Goal: Find specific page/section: Find specific page/section

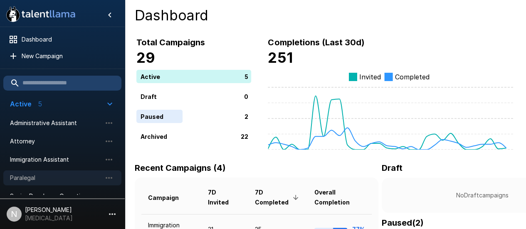
click at [38, 174] on span "Paralegal" at bounding box center [56, 178] width 92 height 8
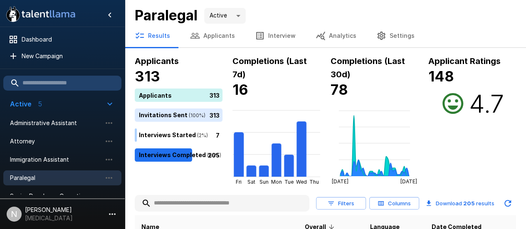
click at [193, 201] on input "text" at bounding box center [222, 203] width 175 height 15
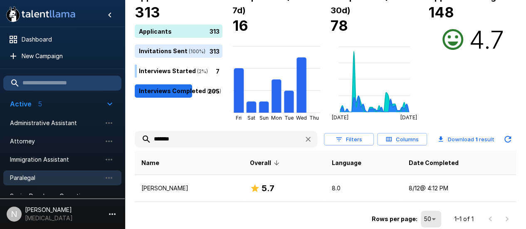
scroll to position [63, 0]
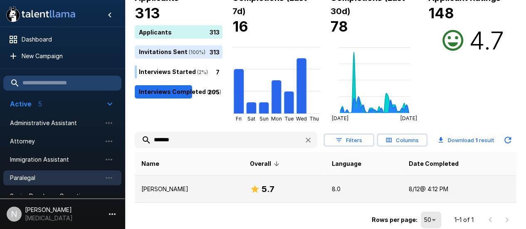
type input "*******"
click at [180, 189] on p "[PERSON_NAME]" at bounding box center [188, 189] width 95 height 8
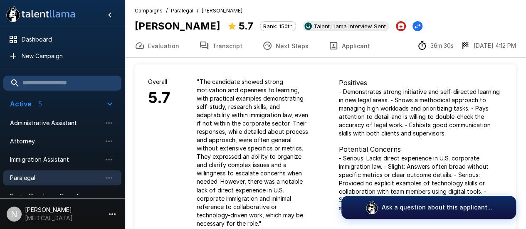
click at [223, 46] on button "Transcript" at bounding box center [220, 45] width 63 height 23
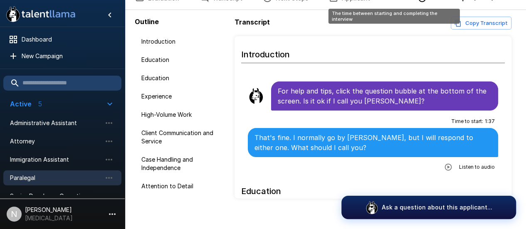
scroll to position [57, 0]
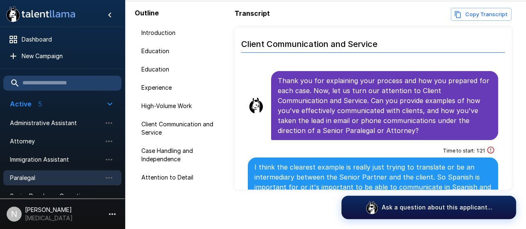
scroll to position [1485, 0]
